Goal: Answer question/provide support

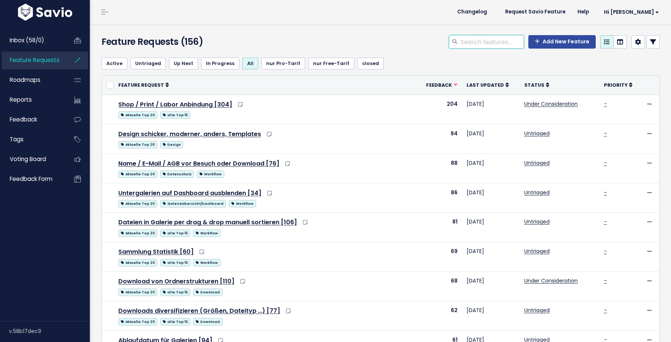
click at [470, 44] on input "search" at bounding box center [492, 41] width 64 height 13
type input "statistik"
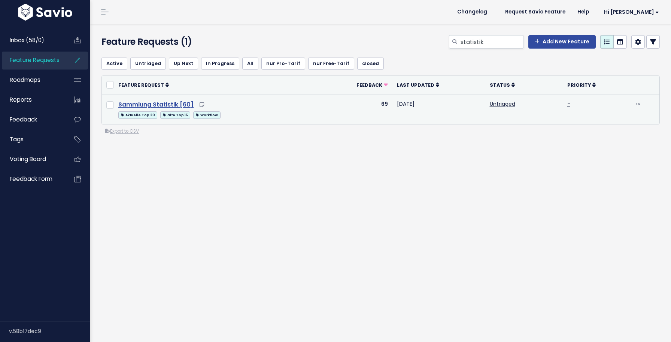
click at [165, 107] on link "Sammlung Statistik [60]" at bounding box center [155, 104] width 75 height 9
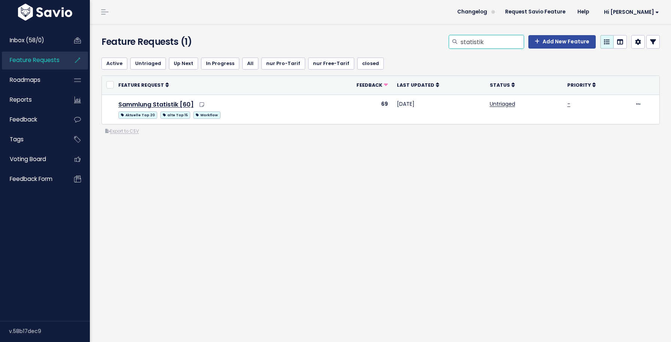
click at [475, 44] on input "statistik" at bounding box center [492, 41] width 64 height 13
type input "download"
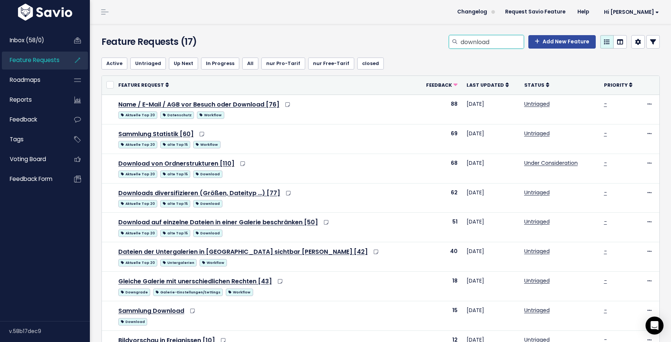
click at [488, 44] on input "download" at bounding box center [492, 41] width 64 height 13
type input "statistik"
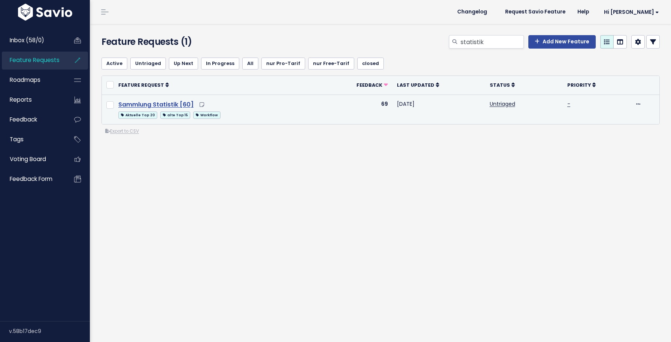
click at [161, 103] on link "Sammlung Statistik [60]" at bounding box center [155, 104] width 75 height 9
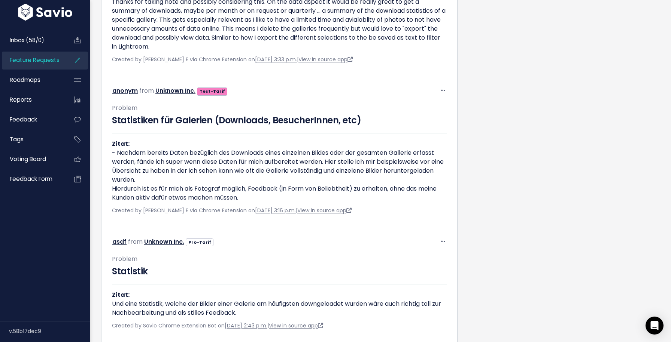
scroll to position [9135, 0]
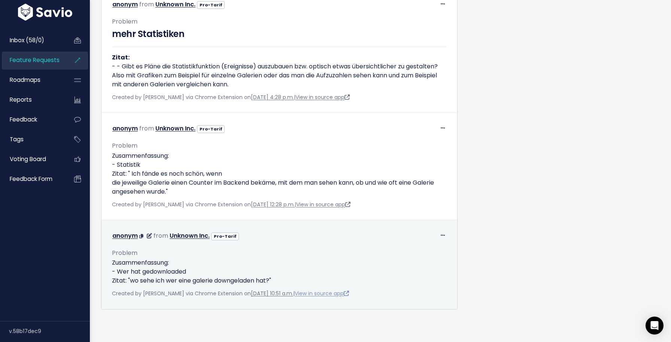
click at [333, 293] on link "View in source app" at bounding box center [322, 293] width 54 height 7
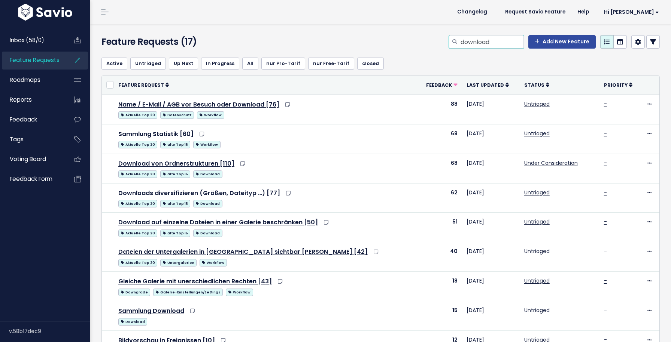
click at [491, 43] on input "download" at bounding box center [492, 41] width 64 height 13
type input "wer"
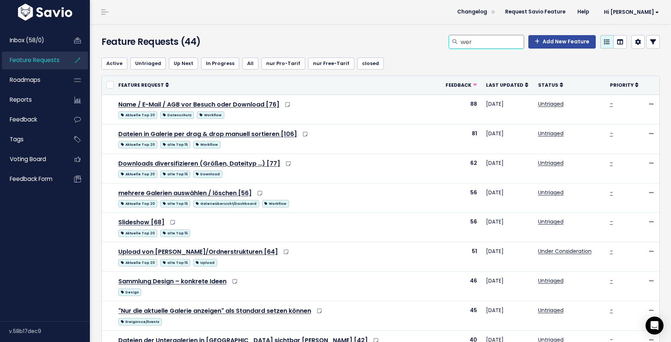
click at [474, 44] on input "wer" at bounding box center [492, 41] width 64 height 13
type input "d"
type input "besuchert"
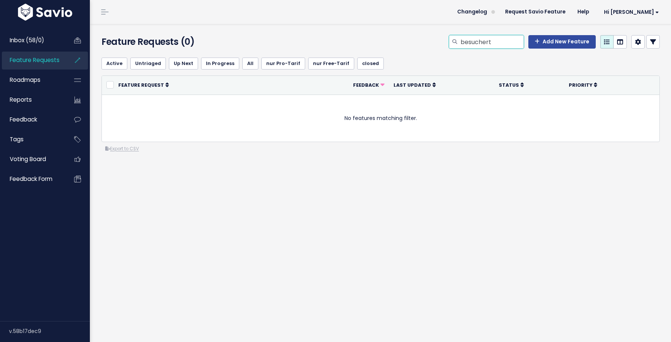
click at [507, 42] on input "besuchert" at bounding box center [492, 41] width 64 height 13
type input "besucher"
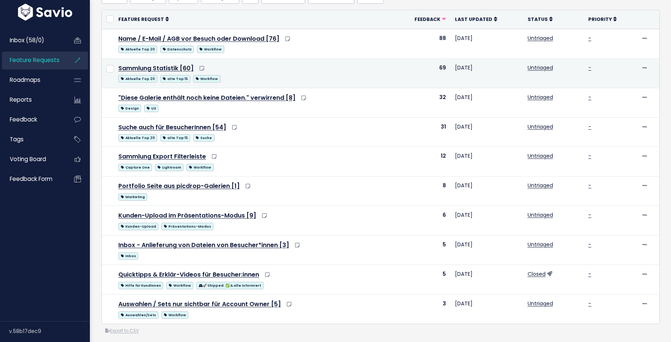
scroll to position [71, 0]
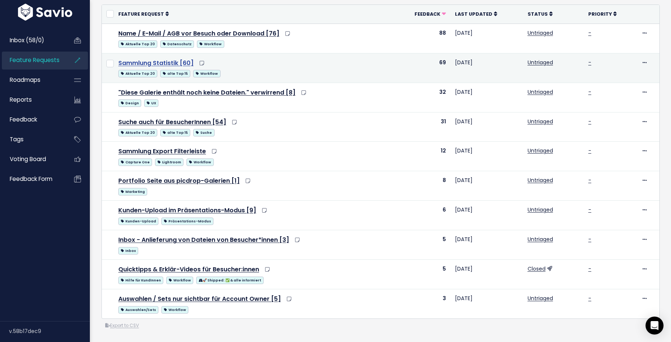
click at [169, 62] on link "Sammlung Statistik [60]" at bounding box center [155, 63] width 75 height 9
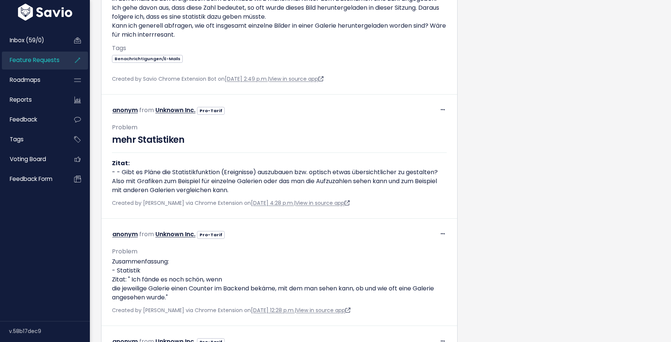
scroll to position [9135, 0]
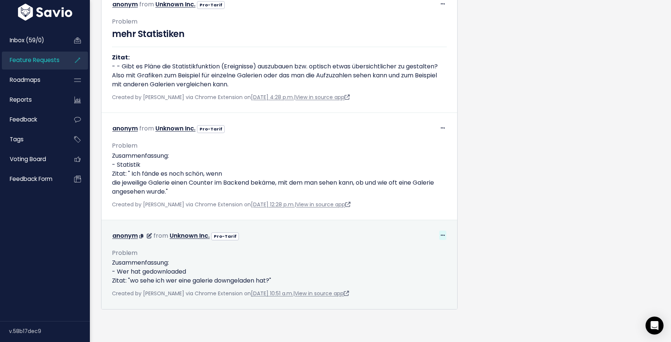
click at [444, 233] on span at bounding box center [442, 235] width 7 height 9
click at [430, 261] on link "Edit" at bounding box center [424, 256] width 54 height 15
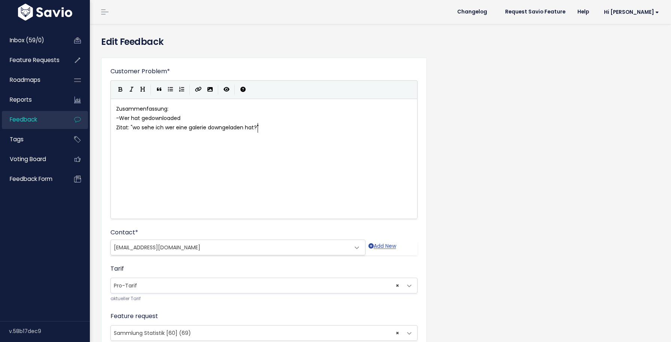
scroll to position [1, 0]
click at [400, 332] on span "× Sammlung Statistik [60] (69)" at bounding box center [263, 334] width 307 height 16
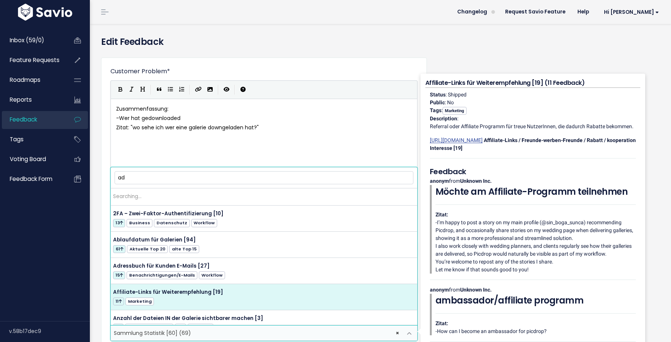
type input "a"
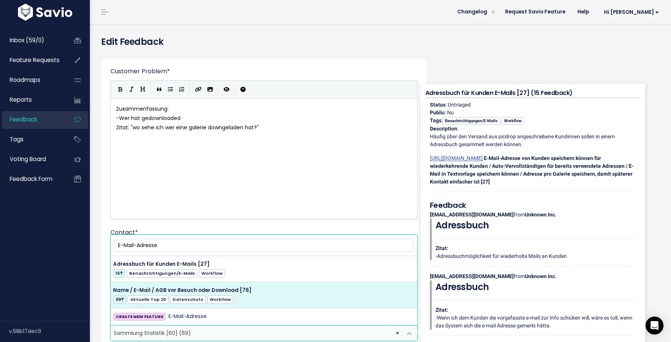
type input "E-Mail-Adresse"
select select "40834"
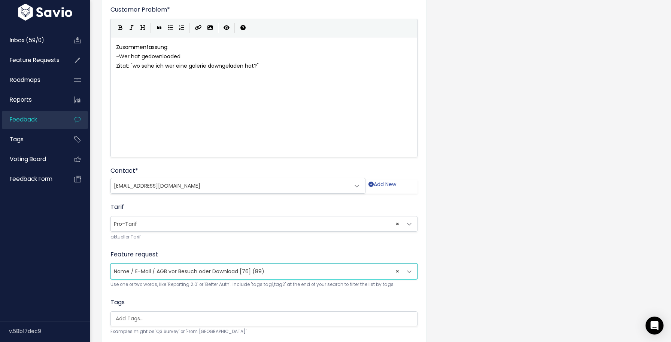
scroll to position [116, 0]
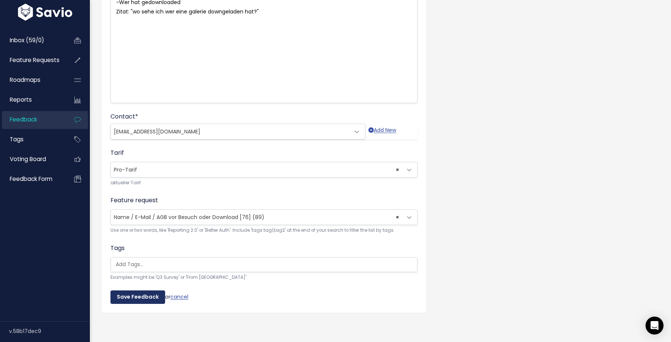
click at [150, 293] on input "Save Feedback" at bounding box center [137, 297] width 55 height 13
